Goal: Task Accomplishment & Management: Complete application form

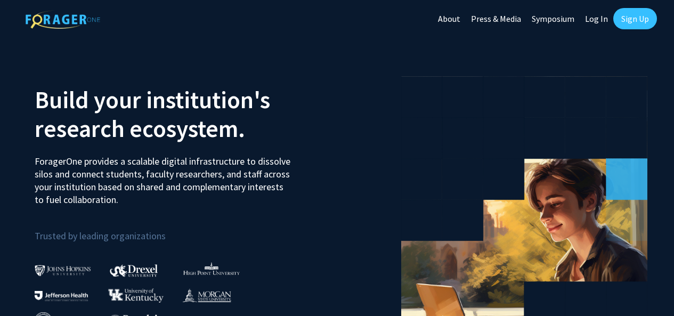
click at [634, 25] on link "Sign Up" at bounding box center [636, 18] width 44 height 21
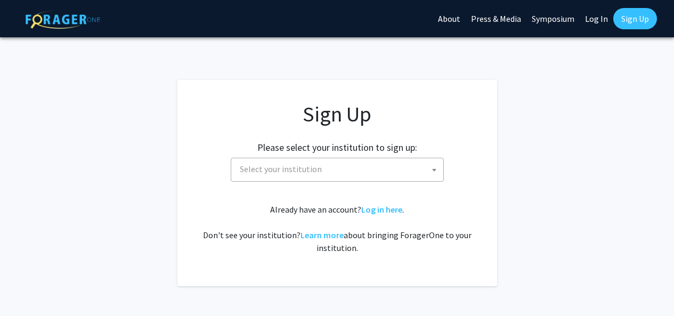
click at [275, 164] on span "Select your institution" at bounding box center [281, 169] width 82 height 11
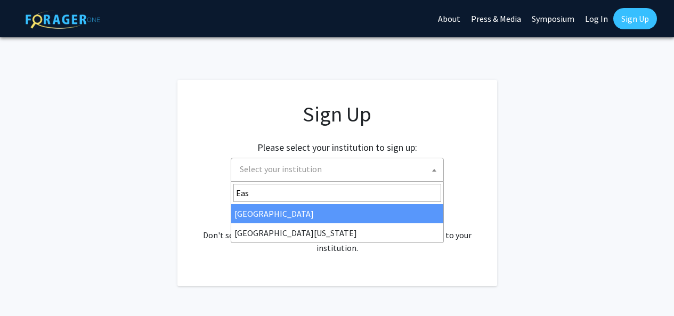
type input "East"
select select "17"
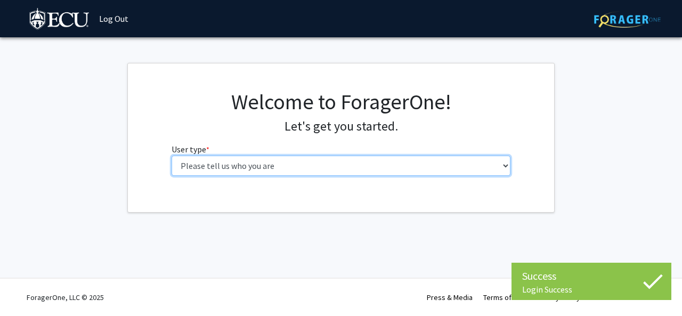
click at [288, 173] on select "Please tell us who you are Undergraduate Student Master's Student Doctoral Cand…" at bounding box center [342, 166] width 340 height 20
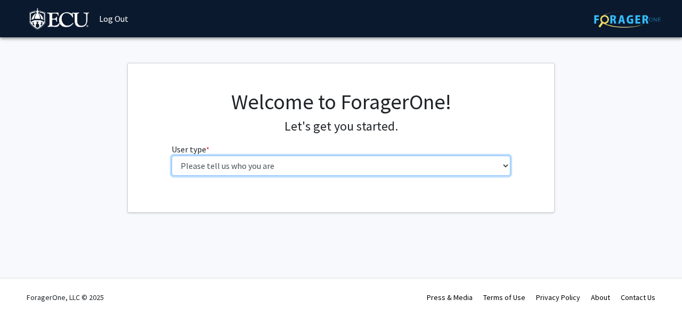
select select "1: undergrad"
click at [172, 156] on select "Please tell us who you are Undergraduate Student Master's Student Doctoral Cand…" at bounding box center [342, 166] width 340 height 20
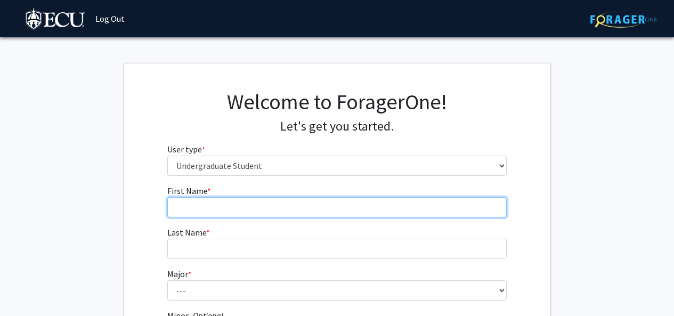
click at [293, 210] on input "First Name * required" at bounding box center [337, 207] width 340 height 20
type input "Isaac"
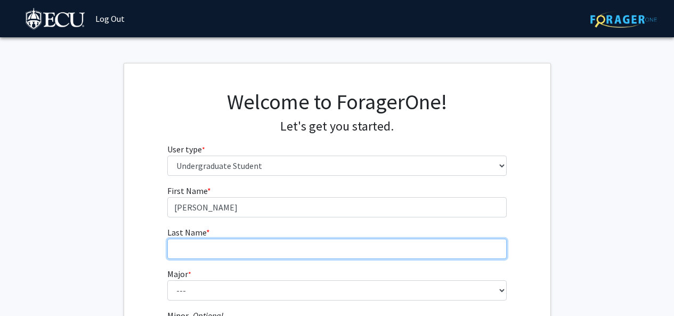
type input "Thompson"
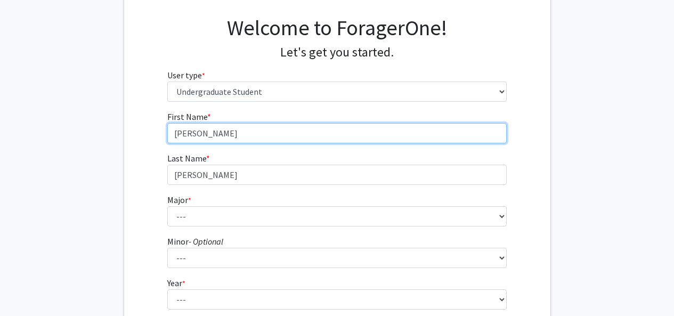
scroll to position [80, 0]
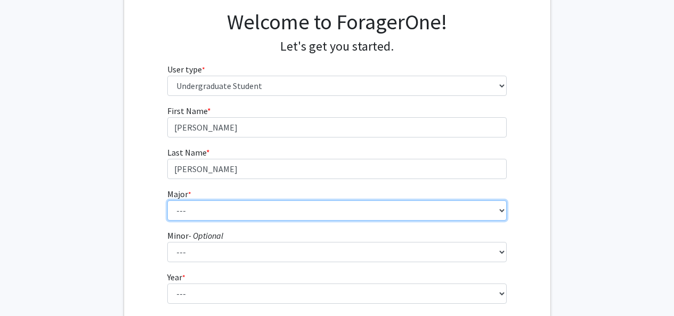
click at [227, 206] on select "--- Accounting African and African American Studies Anthropology Applied Atmosp…" at bounding box center [337, 210] width 340 height 20
select select "9: 1307"
click at [167, 200] on select "--- Accounting African and African American Studies Anthropology Applied Atmosp…" at bounding box center [337, 210] width 340 height 20
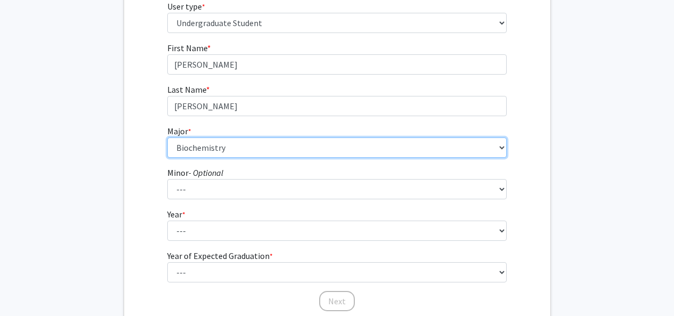
scroll to position [168, 0]
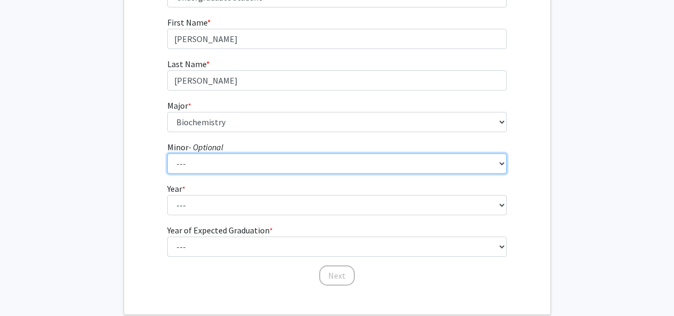
click at [203, 159] on select "--- Aerospace Studies African and African American Studies Alcohol and Drug Stu…" at bounding box center [337, 164] width 340 height 20
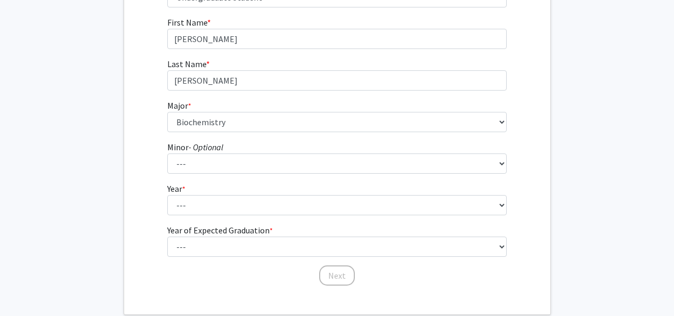
click at [136, 190] on div "First Name * required Isaac Last Name * required Thompson Major * required --- …" at bounding box center [337, 151] width 427 height 271
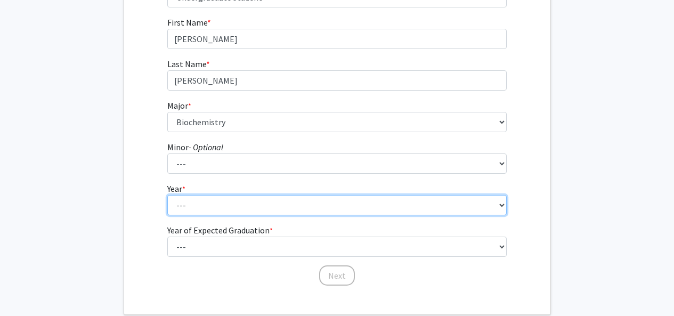
click at [188, 208] on select "--- First-year Sophomore Junior Senior Postbaccalaureate Certificate" at bounding box center [337, 205] width 340 height 20
select select "3: junior"
click at [167, 195] on select "--- First-year Sophomore Junior Senior Postbaccalaureate Certificate" at bounding box center [337, 205] width 340 height 20
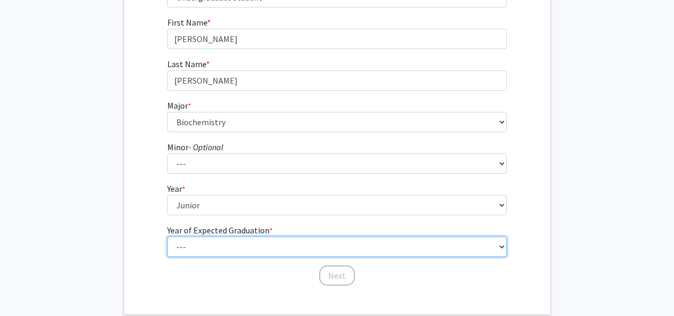
click at [232, 253] on select "--- 2025 2026 2027 2028 2029 2030 2031 2032 2033 2034" at bounding box center [337, 247] width 340 height 20
select select "3: 2027"
click at [167, 237] on select "--- 2025 2026 2027 2028 2029 2030 2031 2032 2033 2034" at bounding box center [337, 247] width 340 height 20
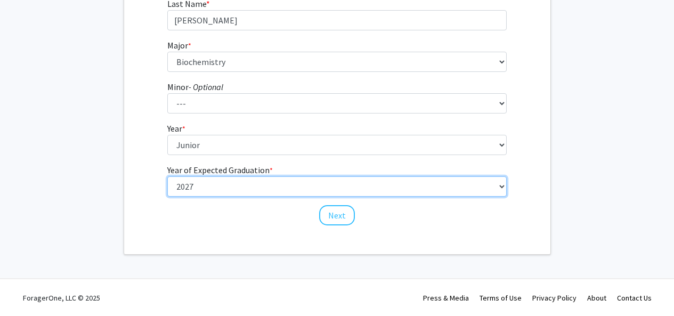
scroll to position [229, 0]
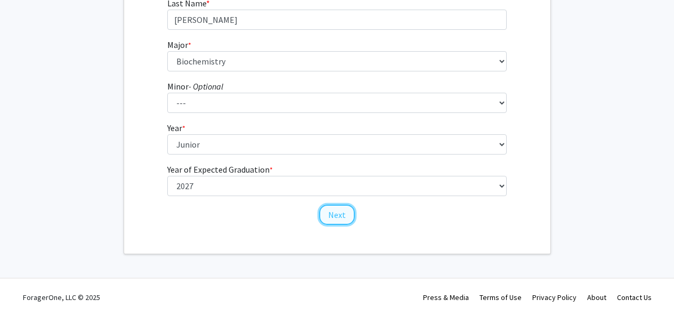
click at [343, 223] on button "Next" at bounding box center [337, 215] width 36 height 20
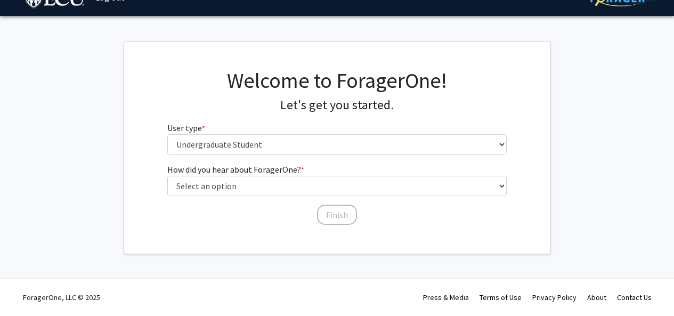
scroll to position [0, 0]
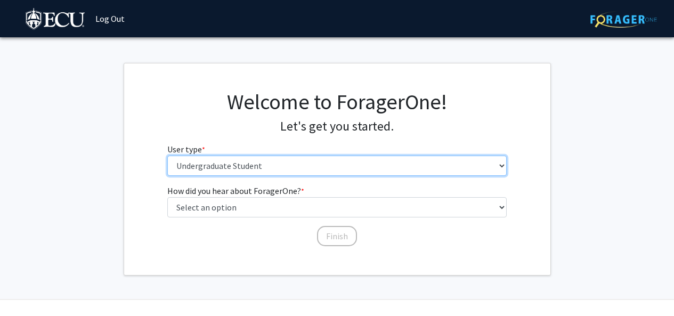
click at [260, 167] on select "Please tell us who you are Undergraduate Student Master's Student Doctoral Cand…" at bounding box center [337, 166] width 340 height 20
click at [167, 156] on select "Please tell us who you are Undergraduate Student Master's Student Doctoral Cand…" at bounding box center [337, 166] width 340 height 20
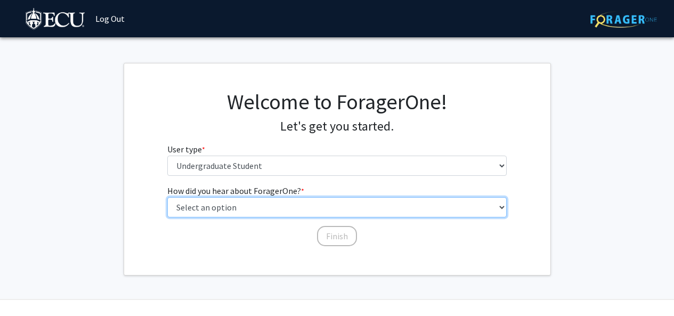
click at [219, 210] on select "Select an option Peer/student recommendation Faculty/staff recommendation Unive…" at bounding box center [337, 207] width 340 height 20
select select "2: faculty_recommendation"
click at [167, 197] on select "Select an option Peer/student recommendation Faculty/staff recommendation Unive…" at bounding box center [337, 207] width 340 height 20
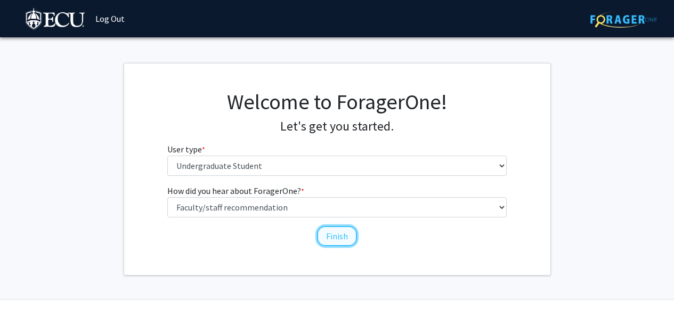
click at [336, 240] on button "Finish" at bounding box center [337, 236] width 40 height 20
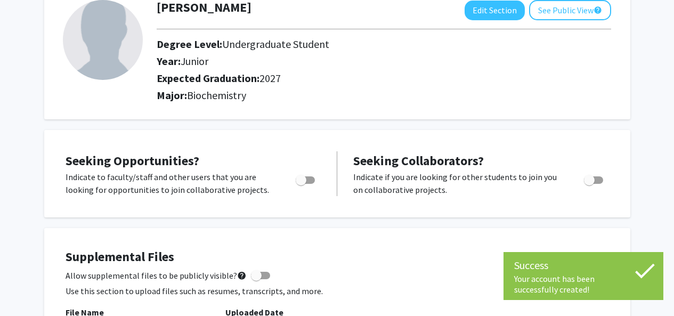
scroll to position [71, 0]
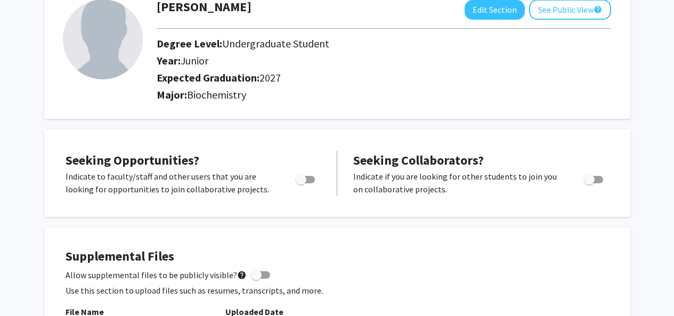
click at [300, 173] on label "Toggle" at bounding box center [303, 179] width 23 height 13
click at [301, 183] on input "Are you actively seeking opportunities?" at bounding box center [301, 183] width 1 height 1
checkbox input "true"
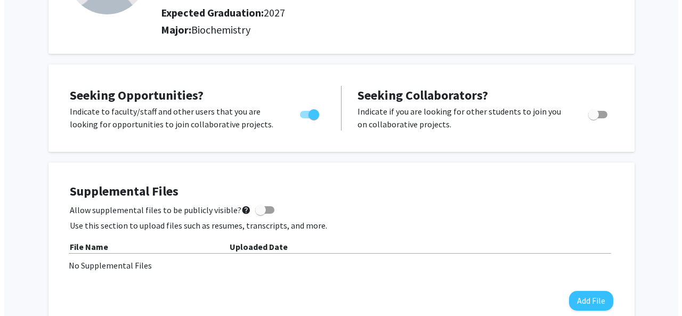
scroll to position [160, 0]
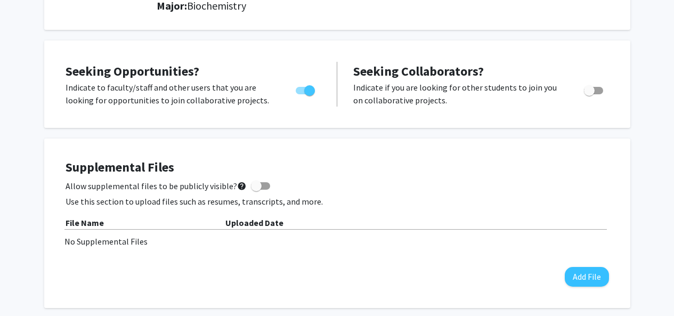
click at [252, 186] on span at bounding box center [256, 186] width 11 height 11
click at [256, 190] on input "Allow supplemental files to be publicly visible? help" at bounding box center [256, 190] width 1 height 1
checkbox input "true"
click at [583, 275] on button "Add File" at bounding box center [587, 277] width 44 height 20
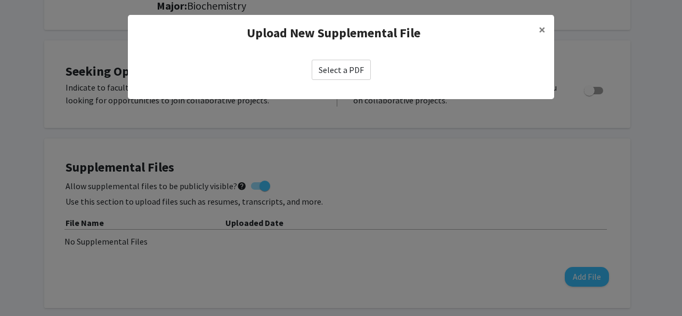
click at [333, 74] on label "Select a PDF" at bounding box center [341, 70] width 59 height 20
click at [0, 0] on input "Select a PDF" at bounding box center [0, 0] width 0 height 0
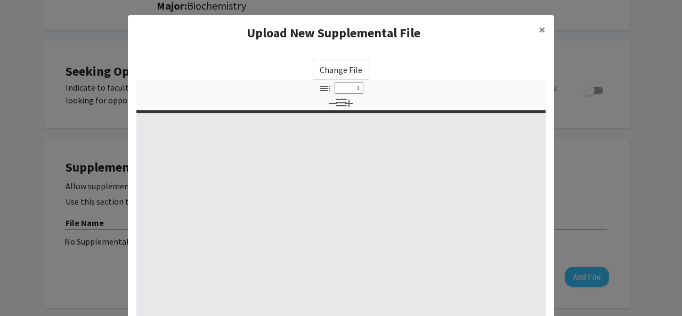
type input "0"
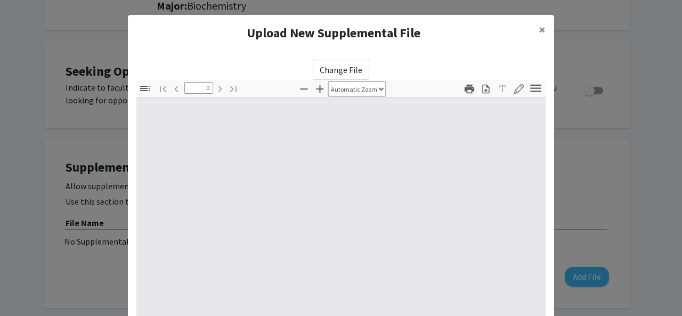
select select "custom"
type input "1"
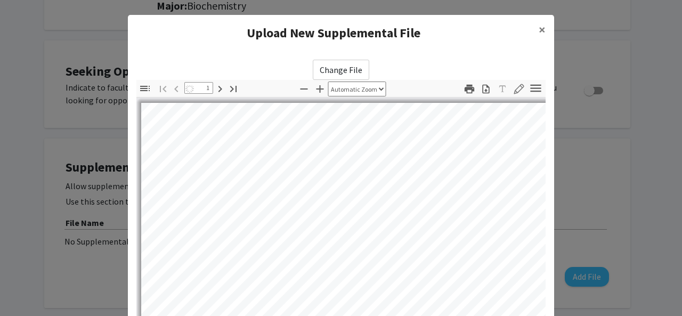
select select "auto"
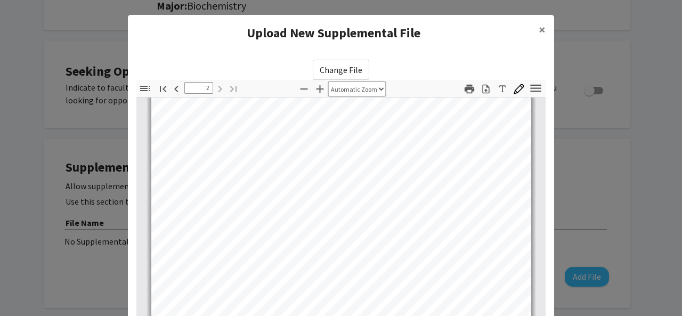
scroll to position [697, 0]
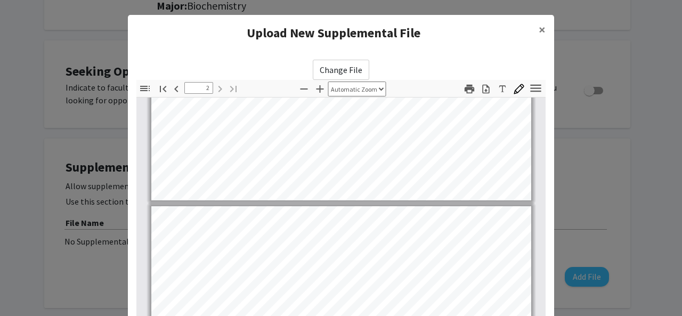
type input "1"
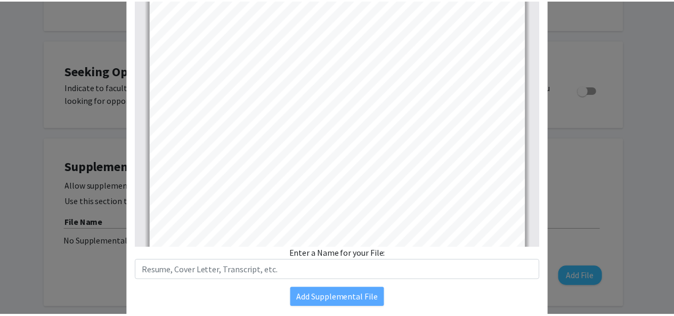
scroll to position [189, 0]
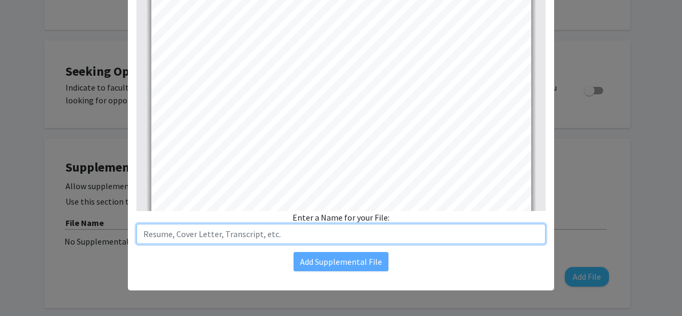
click at [330, 240] on input "text" at bounding box center [340, 234] width 409 height 20
type input "Resume"
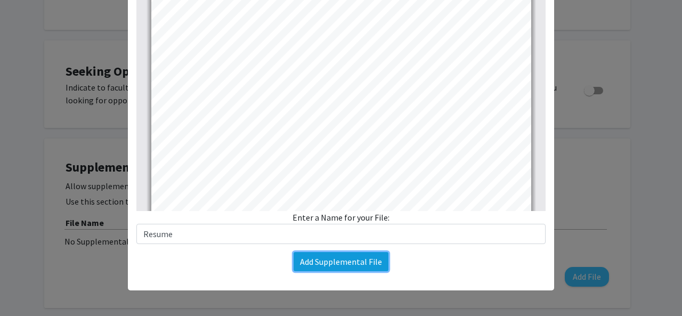
click at [362, 257] on button "Add Supplemental File" at bounding box center [341, 261] width 95 height 19
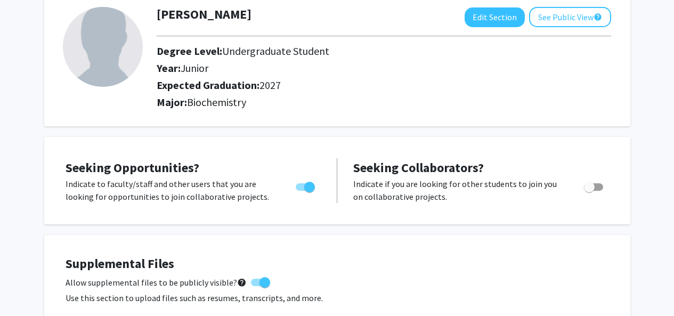
scroll to position [0, 0]
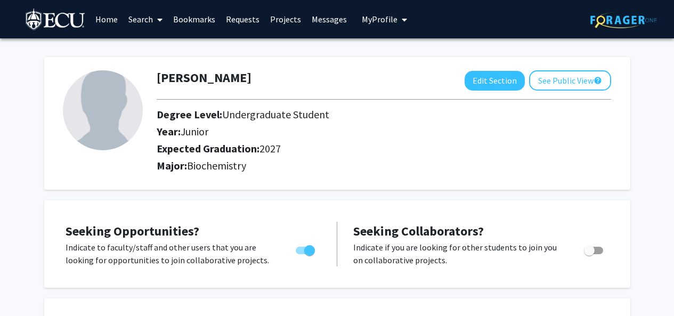
click at [116, 19] on link "Home" at bounding box center [106, 19] width 33 height 37
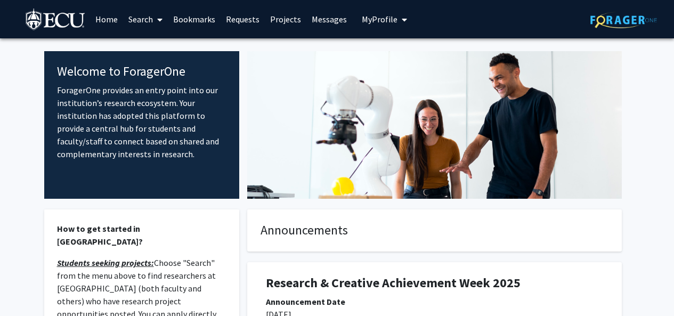
click at [159, 29] on span at bounding box center [158, 19] width 10 height 37
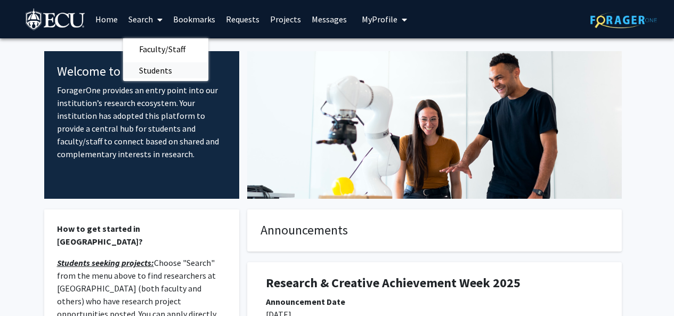
click at [160, 71] on span "Students" at bounding box center [155, 70] width 65 height 21
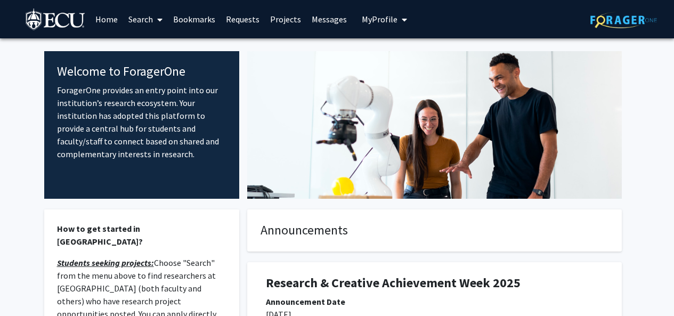
click at [242, 25] on link "Requests" at bounding box center [243, 19] width 44 height 37
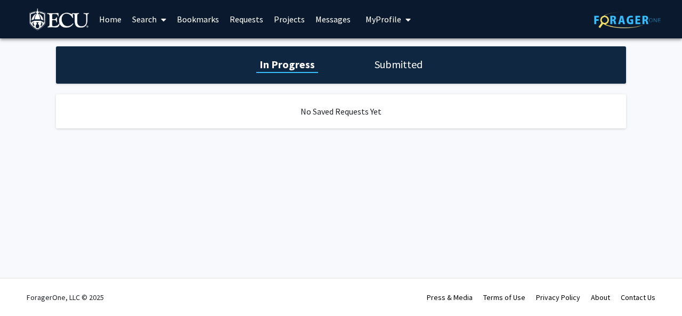
click at [293, 16] on link "Projects" at bounding box center [290, 19] width 42 height 37
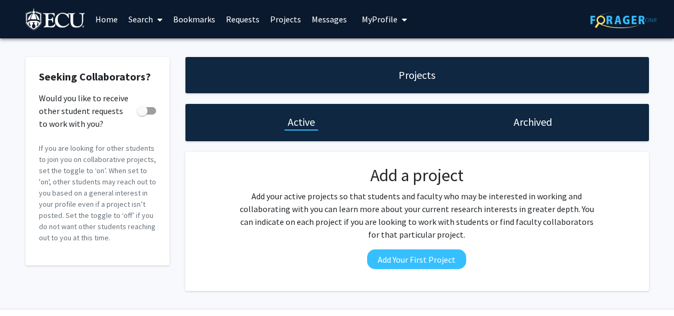
click at [111, 22] on link "Home" at bounding box center [106, 19] width 33 height 37
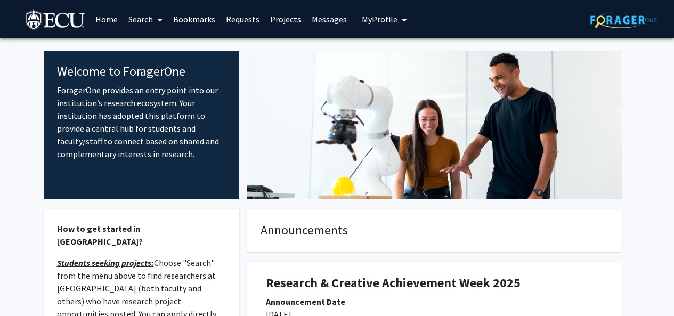
click at [150, 7] on link "Search" at bounding box center [145, 19] width 45 height 37
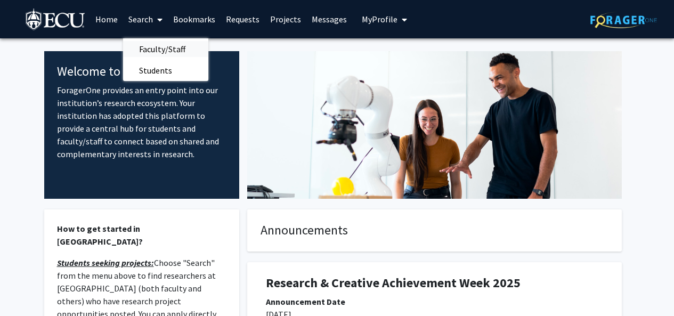
click at [148, 39] on span "Faculty/Staff" at bounding box center [162, 48] width 78 height 21
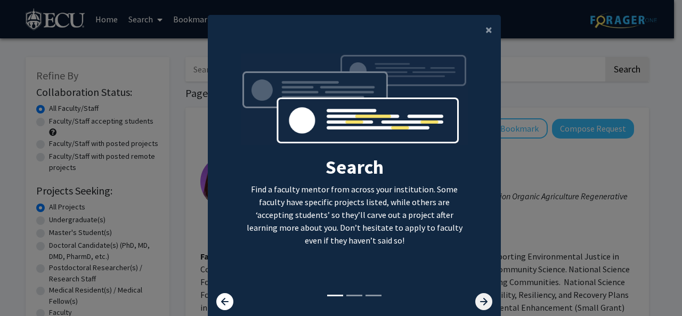
click at [477, 303] on icon at bounding box center [484, 301] width 17 height 17
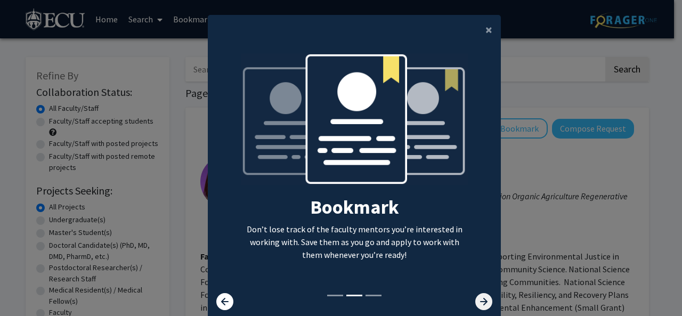
click at [476, 300] on icon at bounding box center [484, 301] width 17 height 17
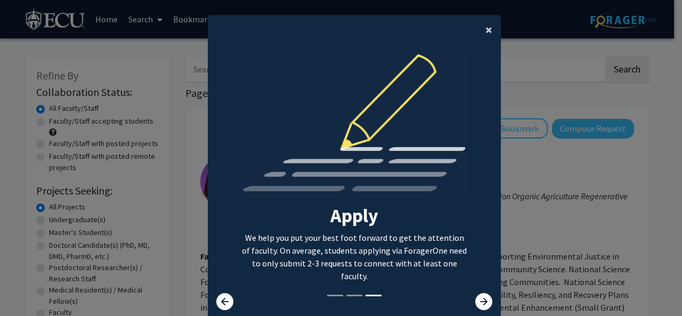
click at [487, 29] on span "×" at bounding box center [489, 29] width 7 height 17
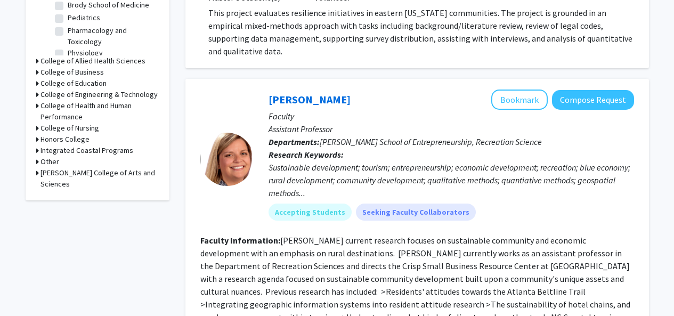
scroll to position [389, 0]
